Goal: Task Accomplishment & Management: Manage account settings

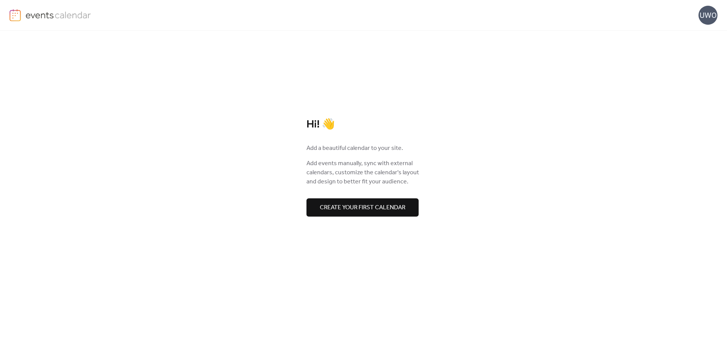
click at [364, 206] on span "Create your first calendar" at bounding box center [363, 207] width 86 height 9
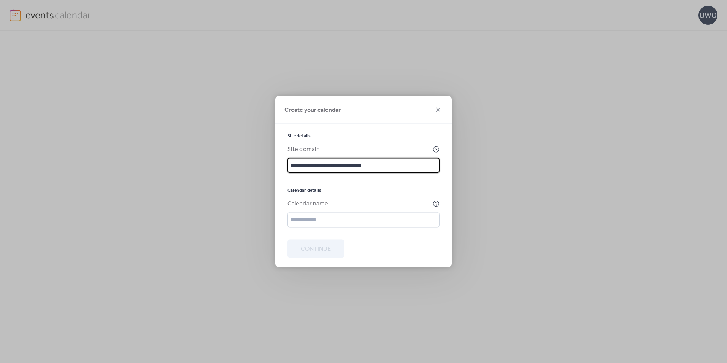
type input "**********"
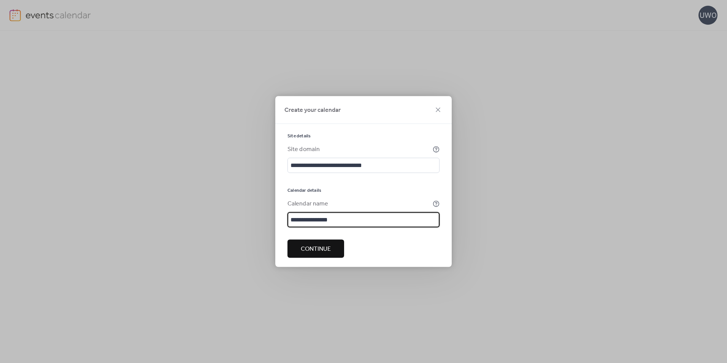
type input "**********"
click at [332, 246] on button "Continue" at bounding box center [315, 249] width 57 height 18
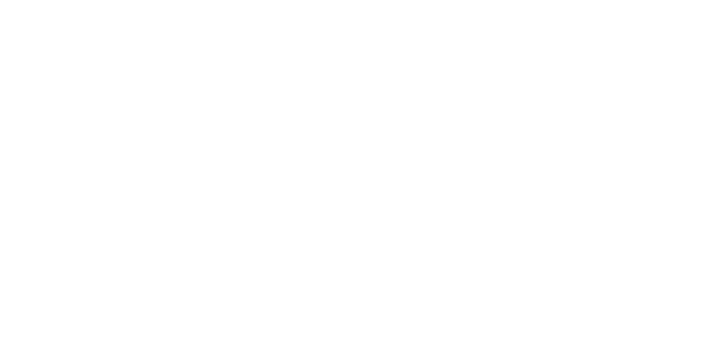
click at [357, 54] on div at bounding box center [363, 181] width 727 height 363
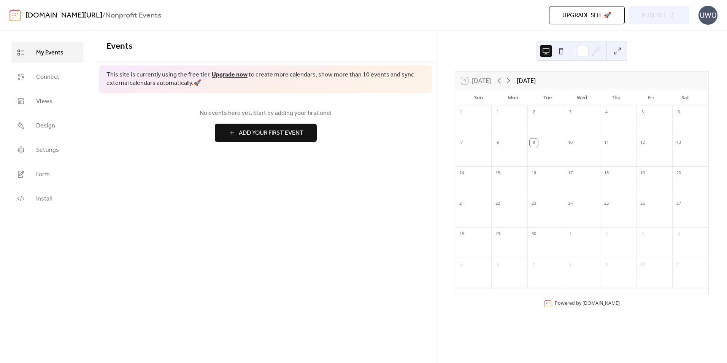
click at [105, 19] on b "/" at bounding box center [103, 15] width 3 height 14
click at [102, 15] on link "[DOMAIN_NAME][URL]" at bounding box center [63, 15] width 77 height 14
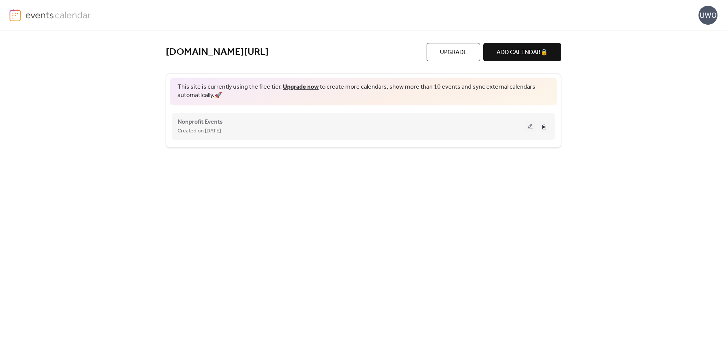
click at [530, 125] on button at bounding box center [530, 126] width 11 height 11
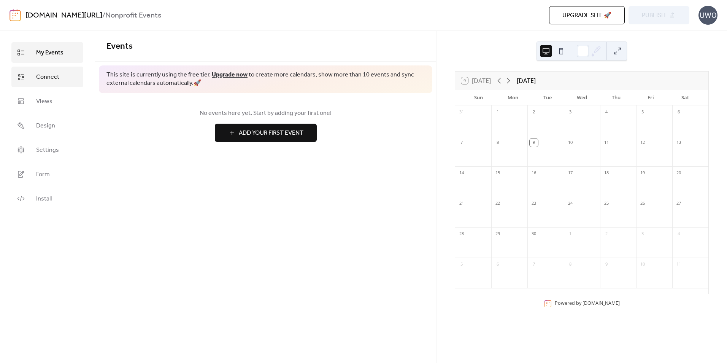
click at [56, 77] on span "Connect" at bounding box center [47, 77] width 23 height 9
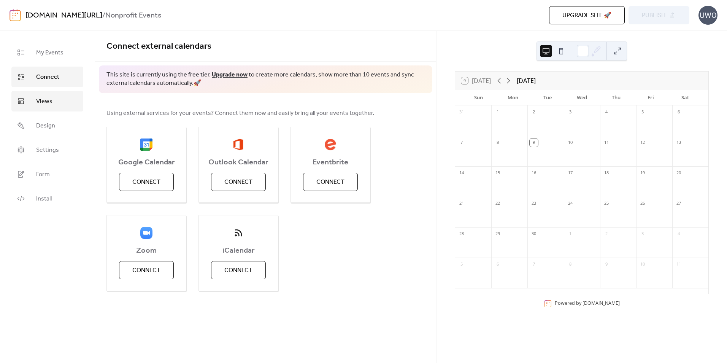
click at [50, 98] on span "Views" at bounding box center [44, 101] width 16 height 9
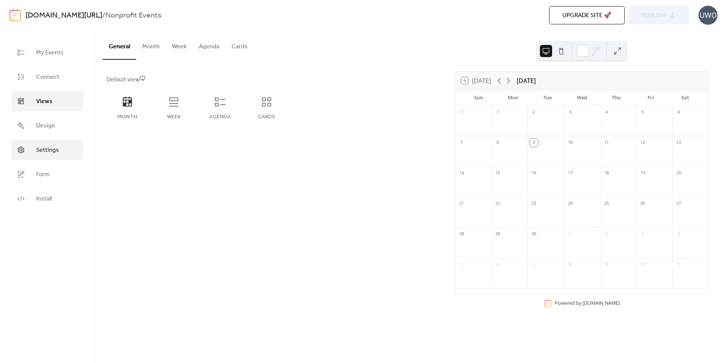
click at [43, 156] on link "Settings" at bounding box center [47, 150] width 72 height 21
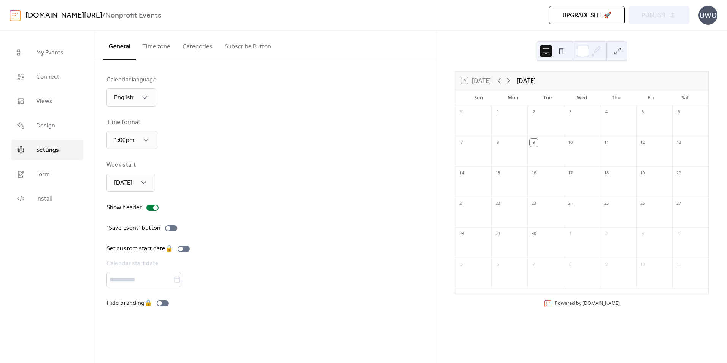
click at [251, 42] on button "Subscribe Button" at bounding box center [248, 45] width 59 height 28
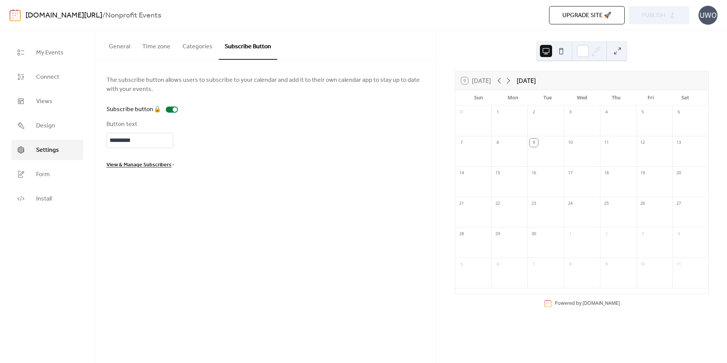
click at [203, 48] on button "Categories" at bounding box center [197, 45] width 42 height 28
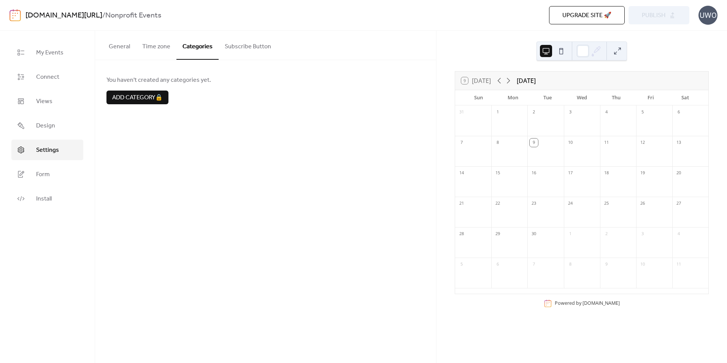
click at [156, 45] on button "Time zone" at bounding box center [156, 45] width 40 height 28
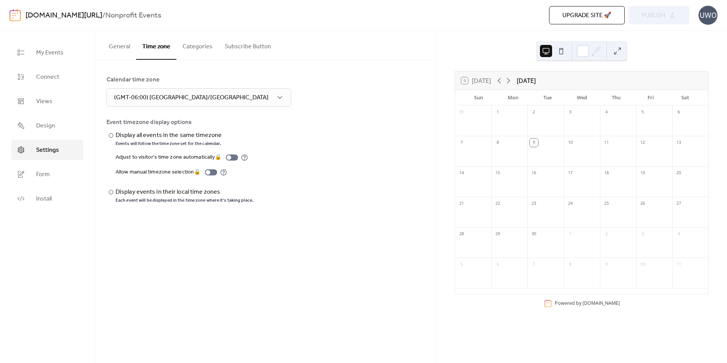
click at [122, 46] on button "General" at bounding box center [119, 45] width 33 height 28
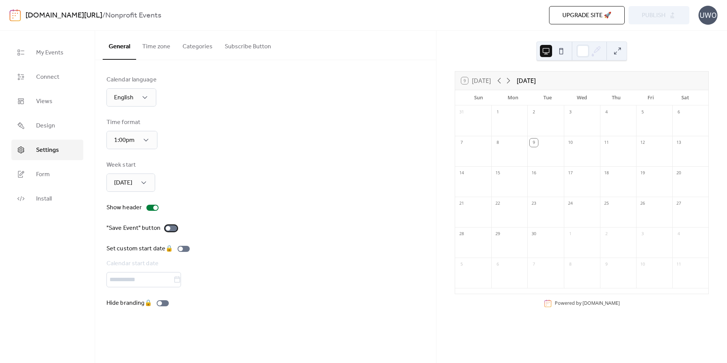
click at [170, 230] on div at bounding box center [171, 228] width 12 height 6
click at [173, 229] on div at bounding box center [174, 228] width 5 height 5
click at [55, 200] on link "Install" at bounding box center [47, 198] width 72 height 21
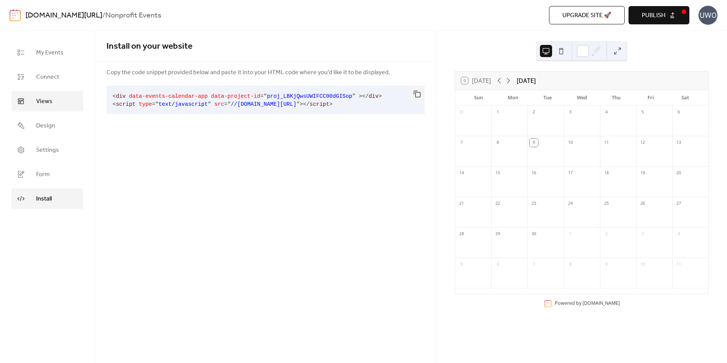
click at [61, 98] on link "Views" at bounding box center [47, 101] width 72 height 21
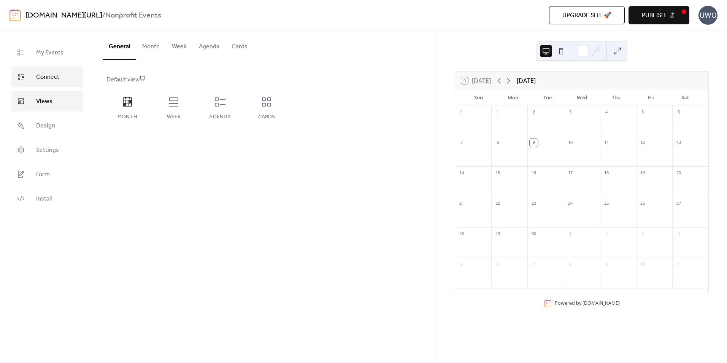
click at [48, 79] on span "Connect" at bounding box center [47, 77] width 23 height 9
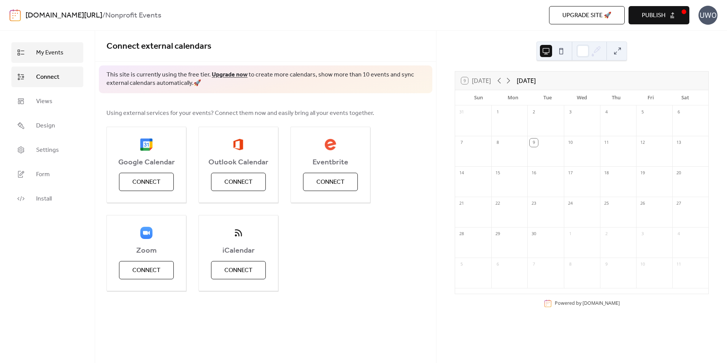
click at [50, 55] on span "My Events" at bounding box center [49, 52] width 27 height 9
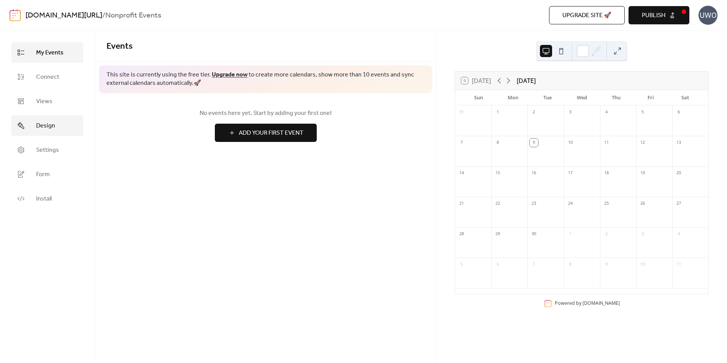
click at [50, 122] on span "Design" at bounding box center [45, 125] width 19 height 9
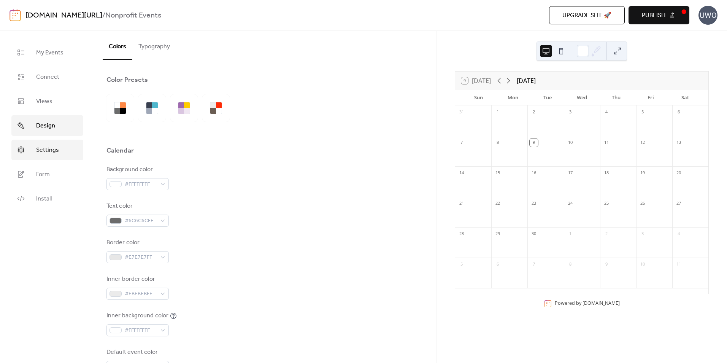
click at [54, 155] on span "Settings" at bounding box center [47, 150] width 23 height 9
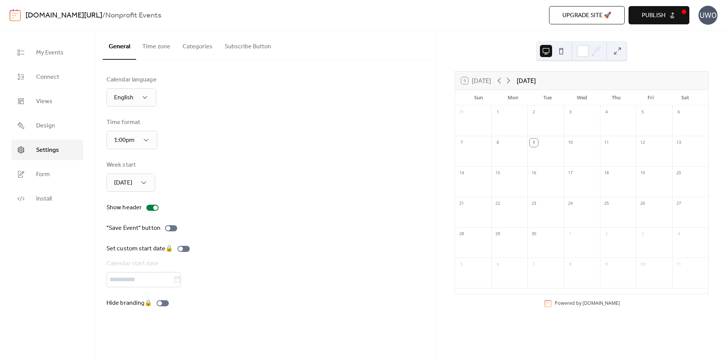
click at [155, 48] on button "Time zone" at bounding box center [156, 45] width 40 height 28
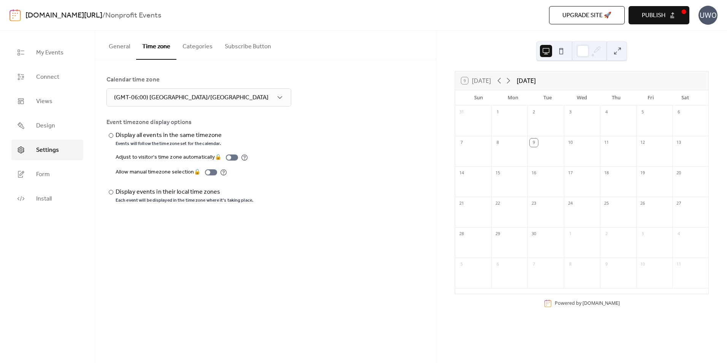
click at [194, 48] on button "Categories" at bounding box center [197, 45] width 42 height 28
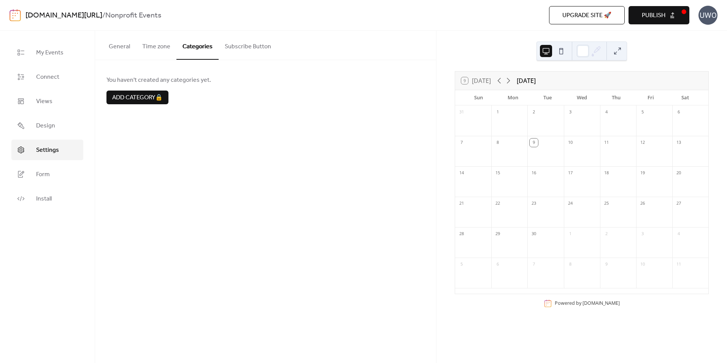
click at [231, 50] on button "Subscribe Button" at bounding box center [248, 45] width 59 height 28
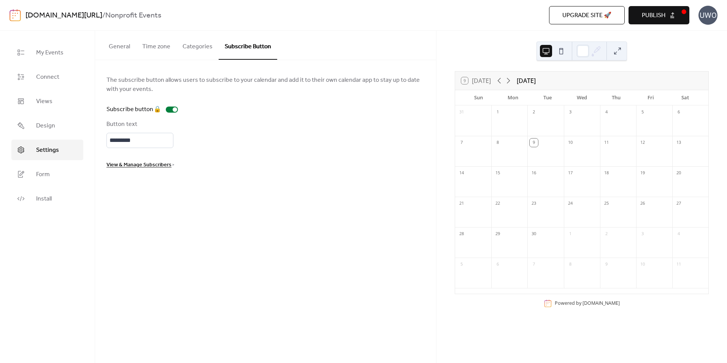
click at [125, 44] on button "General" at bounding box center [119, 45] width 33 height 28
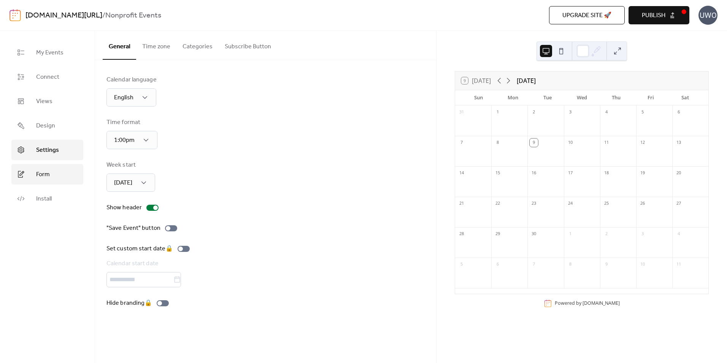
click at [43, 170] on span "Form" at bounding box center [43, 174] width 14 height 9
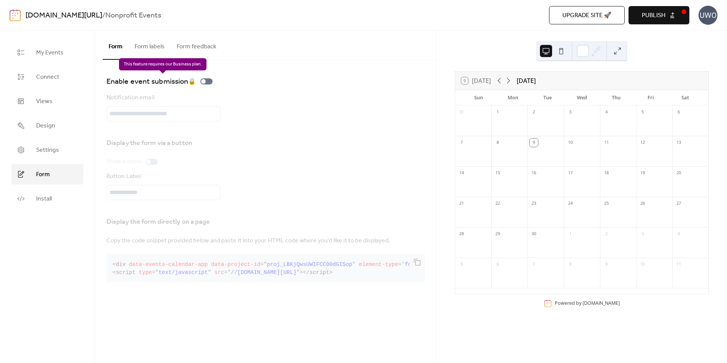
click at [207, 81] on div "Enable event submission 🔒" at bounding box center [160, 81] width 109 height 12
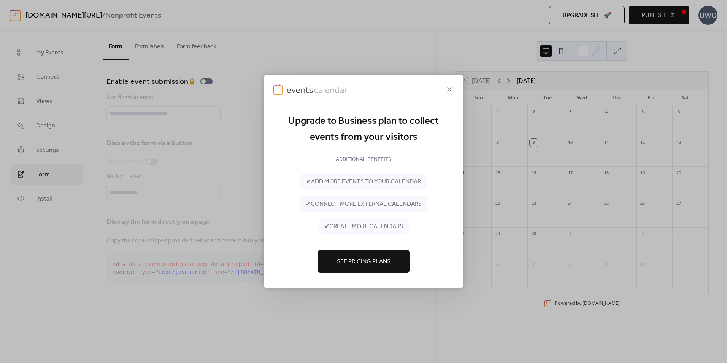
click at [399, 266] on button "See Pricing Plans" at bounding box center [364, 261] width 92 height 23
